Goal: Communication & Community: Answer question/provide support

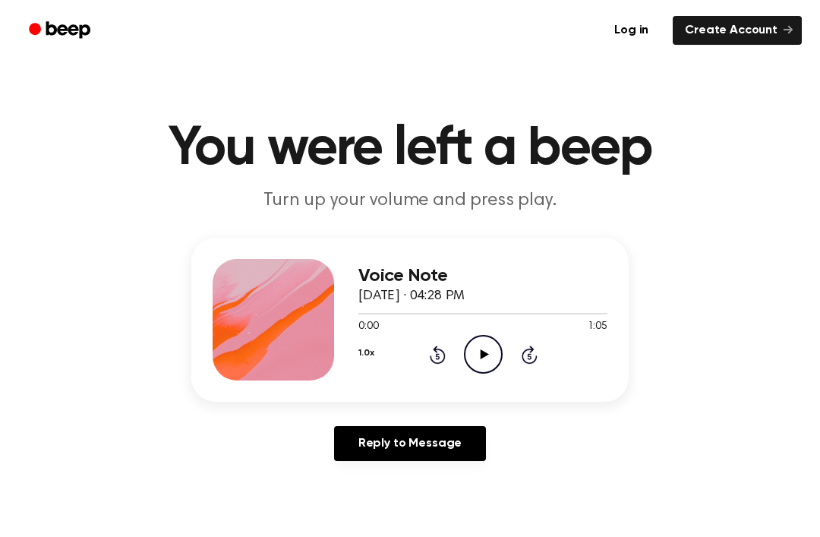
click at [485, 349] on icon "Play Audio" at bounding box center [483, 354] width 39 height 39
click at [489, 346] on icon "Pause Audio" at bounding box center [483, 354] width 39 height 39
click at [473, 342] on icon "Play Audio" at bounding box center [483, 354] width 39 height 39
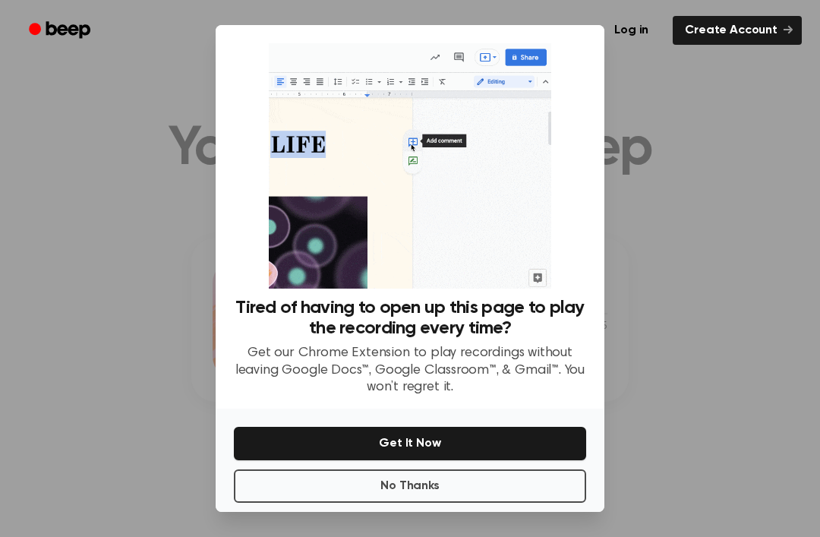
click at [131, 225] on div at bounding box center [410, 268] width 820 height 537
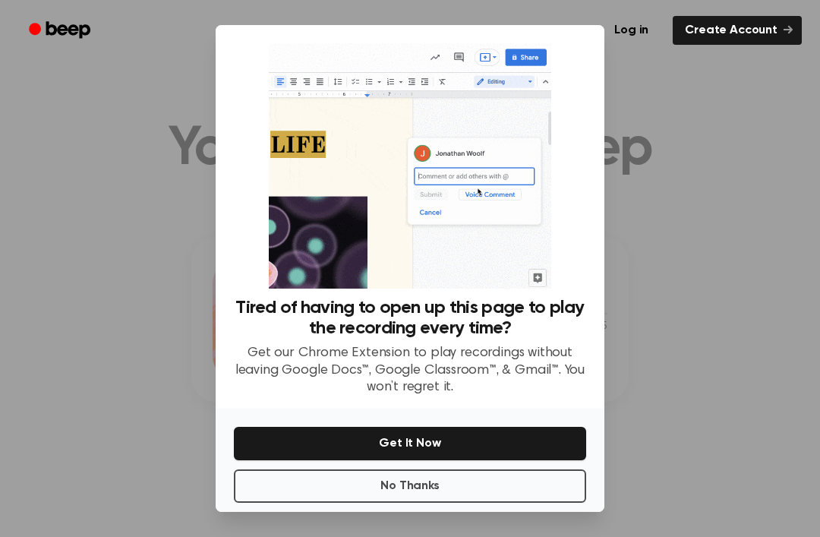
click at [345, 503] on button "No Thanks" at bounding box center [410, 485] width 352 height 33
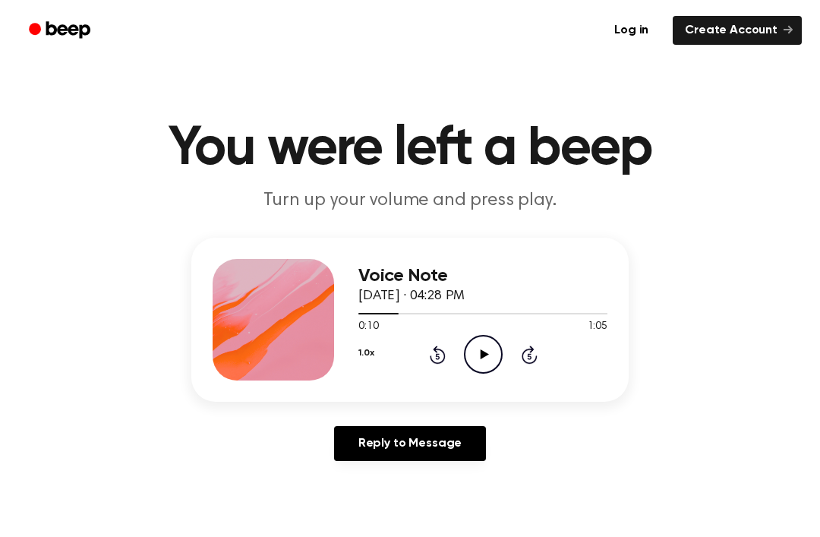
click at [377, 437] on link "Reply to Message" at bounding box center [410, 443] width 152 height 35
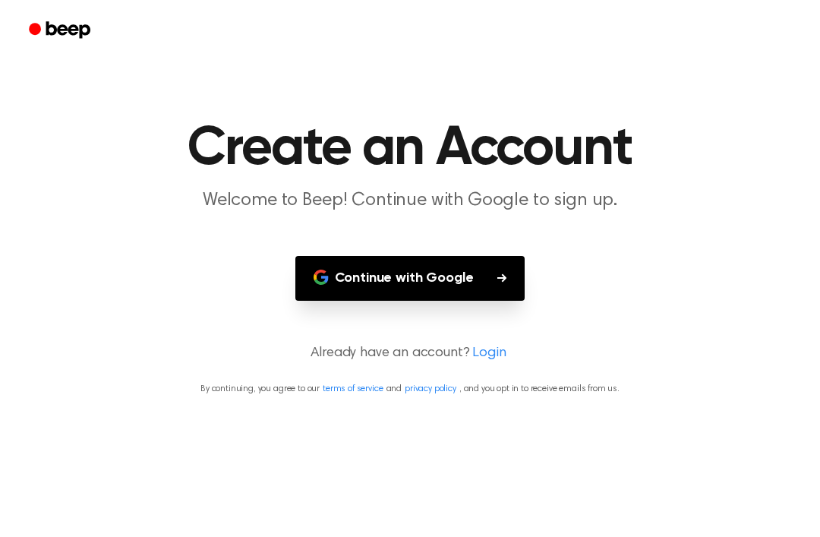
click at [61, 10] on div at bounding box center [410, 30] width 784 height 61
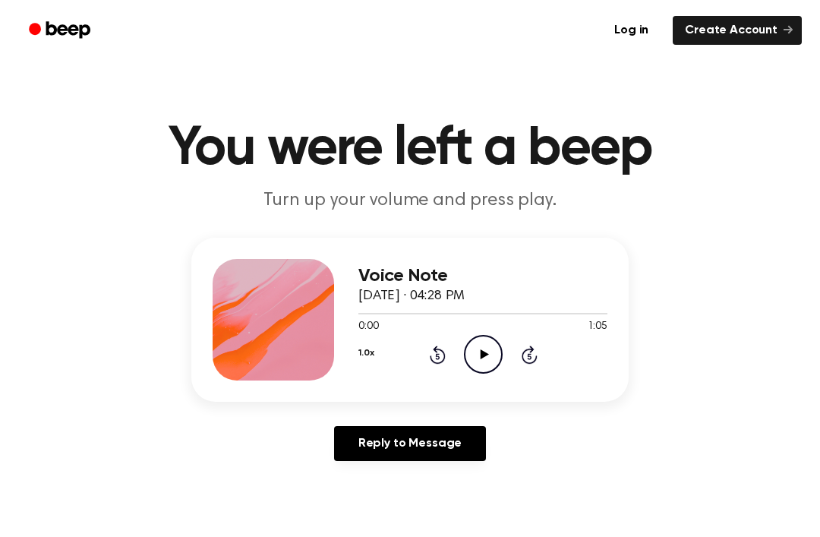
click at [483, 357] on icon at bounding box center [484, 354] width 8 height 10
